Goal: Task Accomplishment & Management: Use online tool/utility

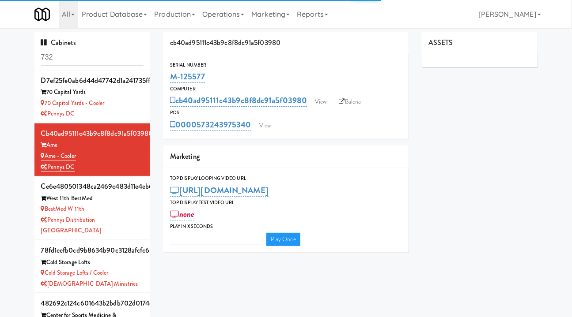
type input "3"
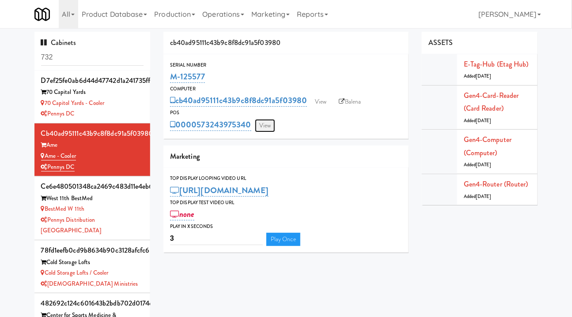
click at [268, 126] on link "View" at bounding box center [265, 125] width 20 height 13
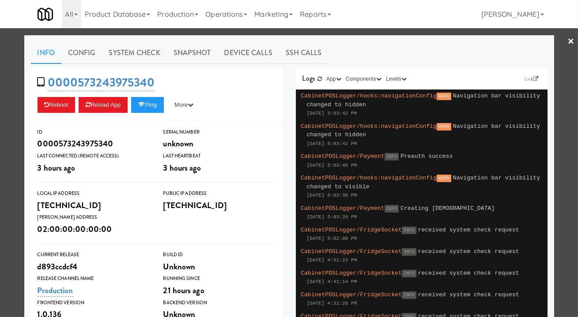
click at [389, 34] on div at bounding box center [289, 158] width 578 height 317
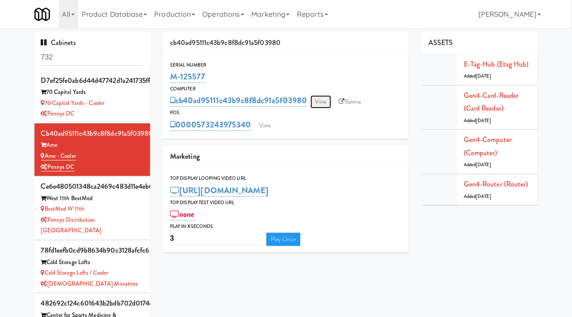
click at [324, 102] on link "View" at bounding box center [320, 101] width 20 height 13
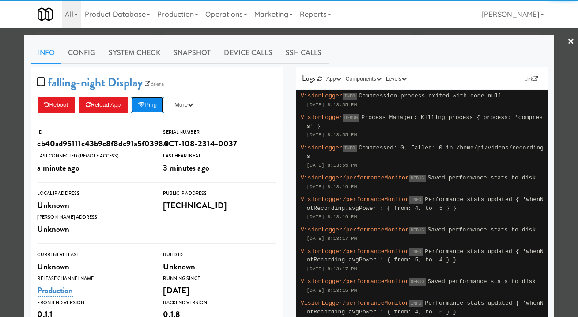
click at [158, 102] on button "Ping" at bounding box center [147, 105] width 33 height 16
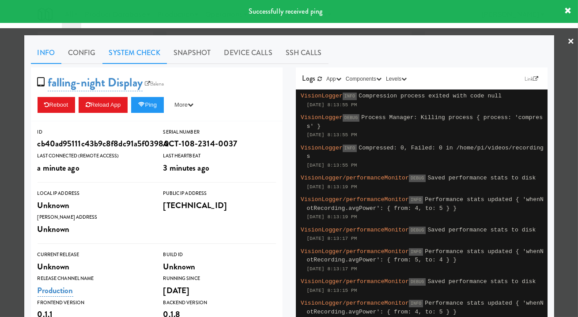
click at [121, 52] on link "System Check" at bounding box center [134, 53] width 64 height 22
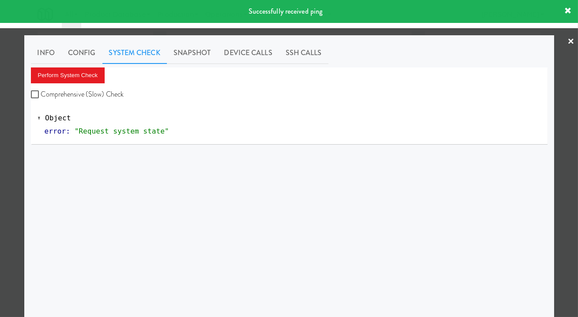
click at [97, 94] on label "Comprehensive (Slow) Check" at bounding box center [77, 94] width 93 height 13
click at [41, 94] on input "Comprehensive (Slow) Check" at bounding box center [36, 94] width 10 height 7
checkbox input "true"
click at [84, 79] on button "Perform System Check" at bounding box center [68, 76] width 74 height 16
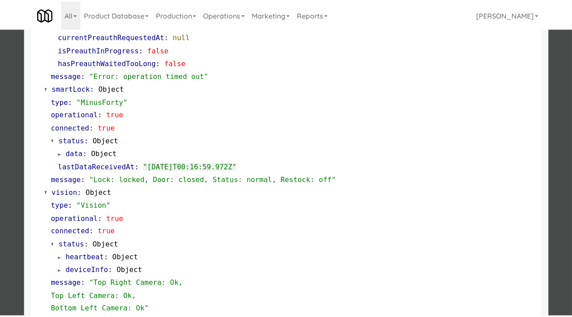
scroll to position [200, 0]
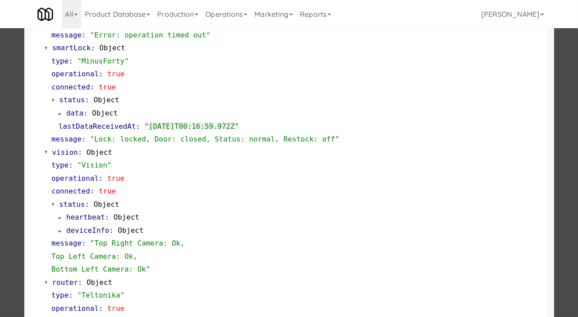
click at [6, 188] on div at bounding box center [289, 158] width 578 height 317
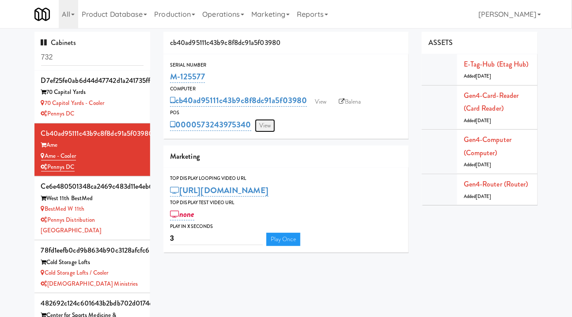
click at [272, 126] on link "View" at bounding box center [265, 125] width 20 height 13
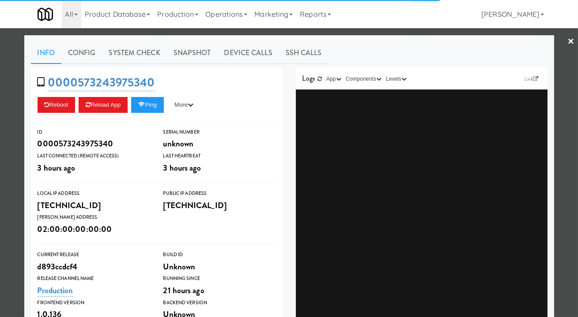
click at [12, 128] on div at bounding box center [289, 158] width 578 height 317
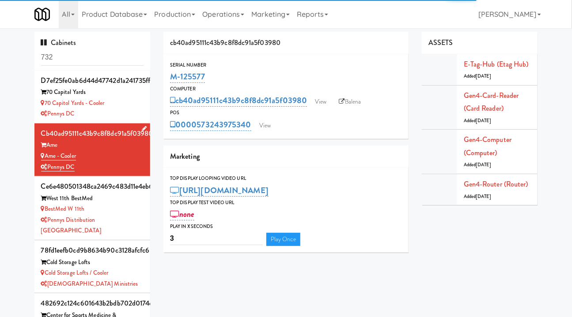
drag, startPoint x: 82, startPoint y: 167, endPoint x: 44, endPoint y: 158, distance: 39.0
click at [44, 158] on div "cb40ad95111c43b9c8f8dc91a5f03980 [PERSON_NAME] - Cooler Pennys DC" at bounding box center [92, 149] width 103 height 45
copy div "Ame - Cooler Pennys DC"
